Goal: Information Seeking & Learning: Learn about a topic

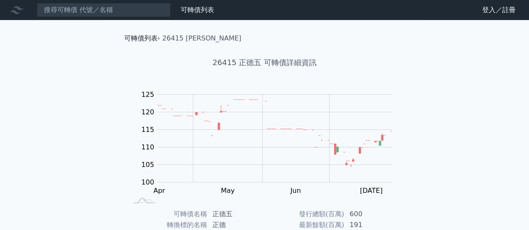
click at [151, 37] on link "可轉債列表" at bounding box center [140, 38] width 33 height 8
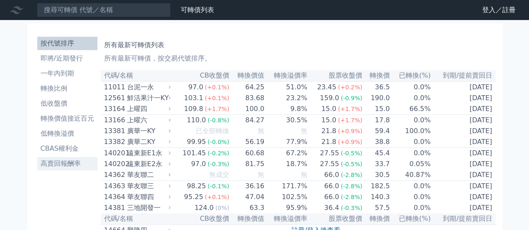
click at [69, 161] on li "高賣回報酬率" at bounding box center [67, 164] width 60 height 10
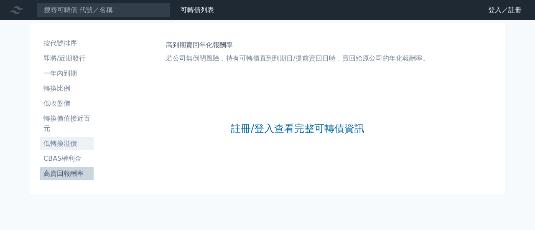
click at [70, 140] on li "低轉換溢價" at bounding box center [66, 144] width 53 height 10
